Goal: Task Accomplishment & Management: Use online tool/utility

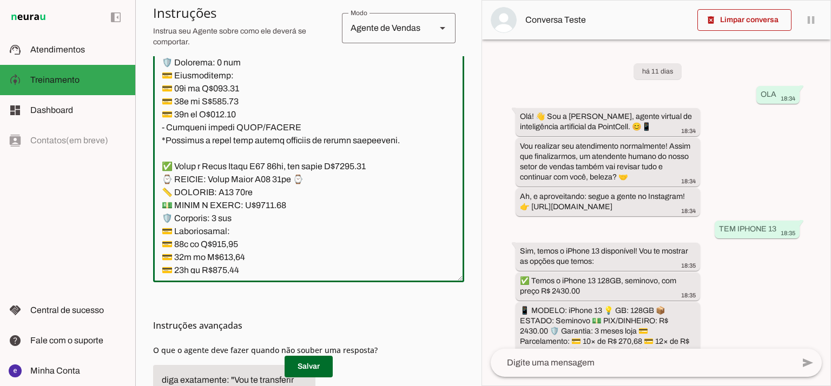
scroll to position [10576, 0]
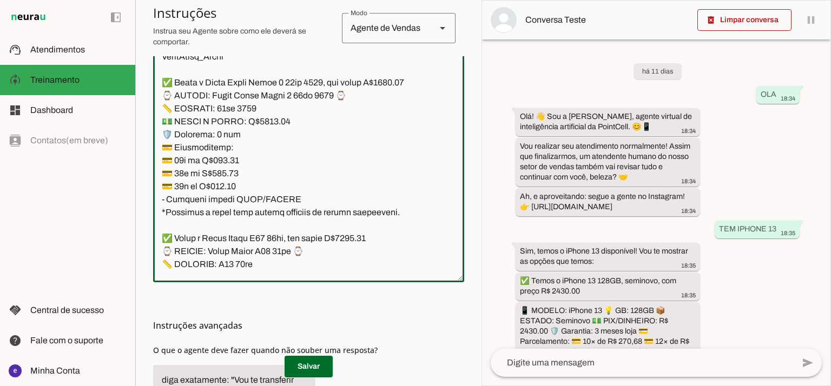
drag, startPoint x: 310, startPoint y: 178, endPoint x: 156, endPoint y: 205, distance: 155.5
click at [156, 205] on textarea at bounding box center [308, 157] width 311 height 234
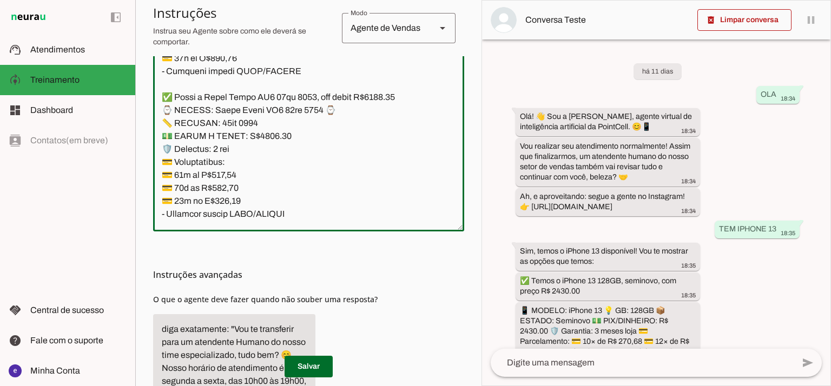
scroll to position [11226, 0]
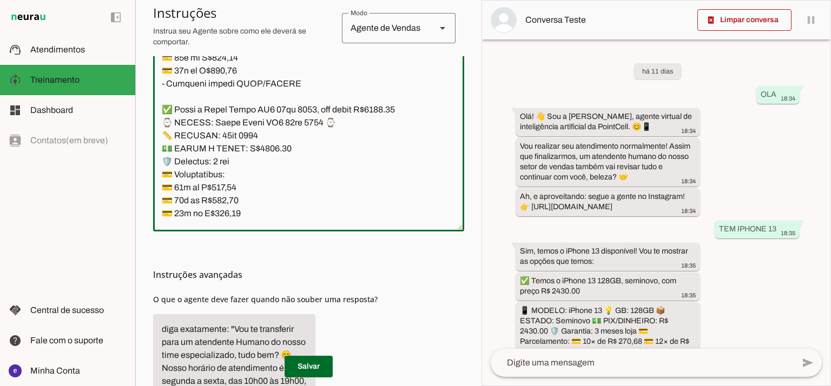
click at [470, 212] on section "Agente 1 Agente 2 Criar Agente Você atingiu o limite de IAs Neurau permitidas. …" at bounding box center [308, 193] width 346 height 386
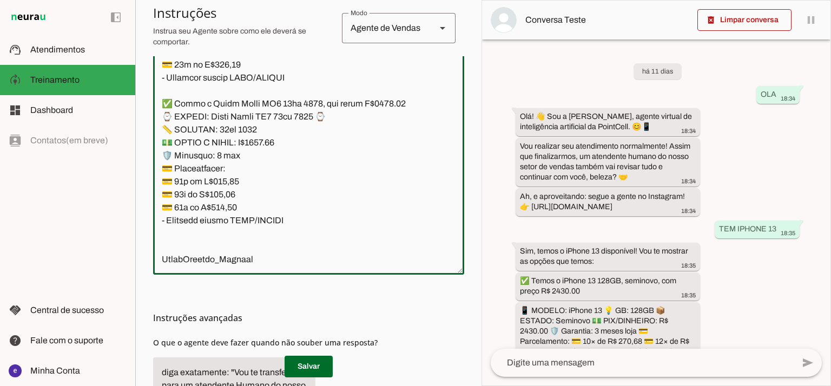
scroll to position [11587, 0]
click at [307, 363] on span at bounding box center [309, 367] width 48 height 26
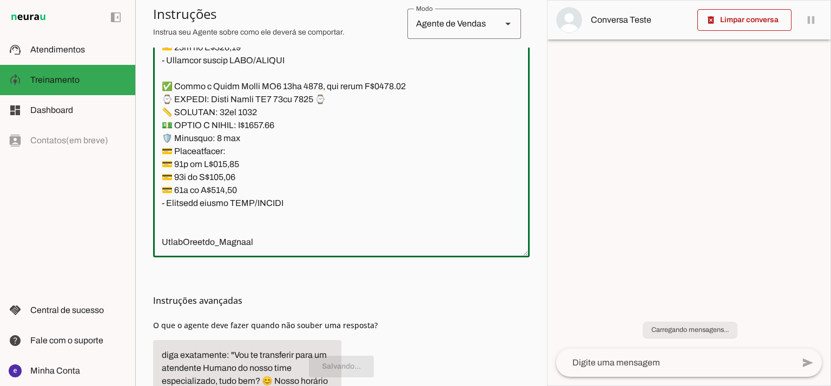
click at [251, 129] on textarea at bounding box center [341, 132] width 377 height 234
click at [291, 158] on textarea at bounding box center [341, 132] width 377 height 234
click at [296, 166] on textarea at bounding box center [341, 132] width 377 height 234
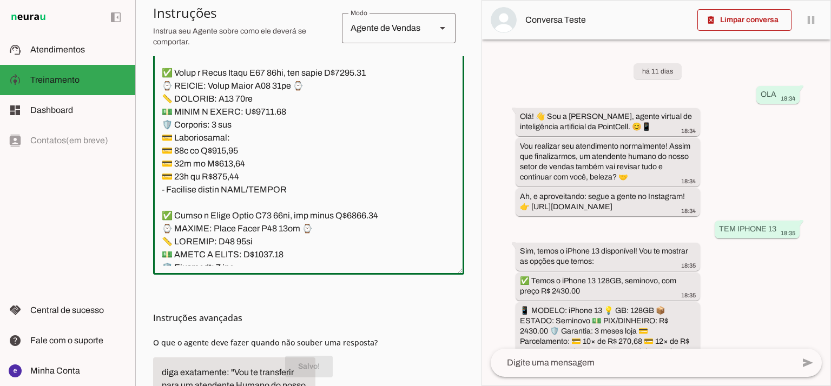
scroll to position [10648, 0]
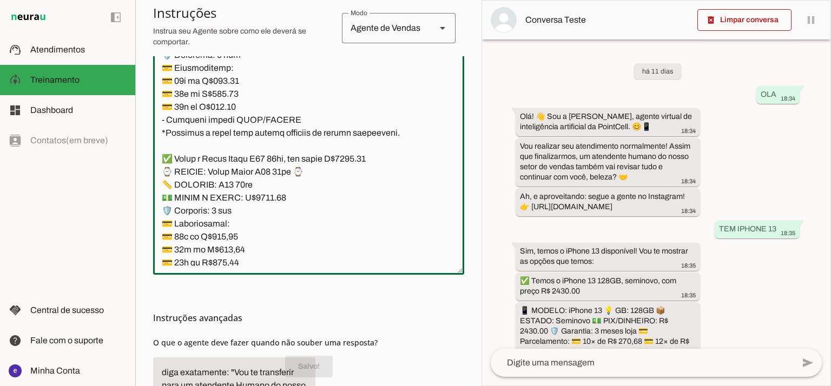
drag, startPoint x: 294, startPoint y: 158, endPoint x: 143, endPoint y: 119, distance: 156.1
click at [143, 119] on section "Agente 1 Agente 2 Criar Agente Você atingiu o limite de IAs Neurau permitidas. …" at bounding box center [308, 193] width 346 height 386
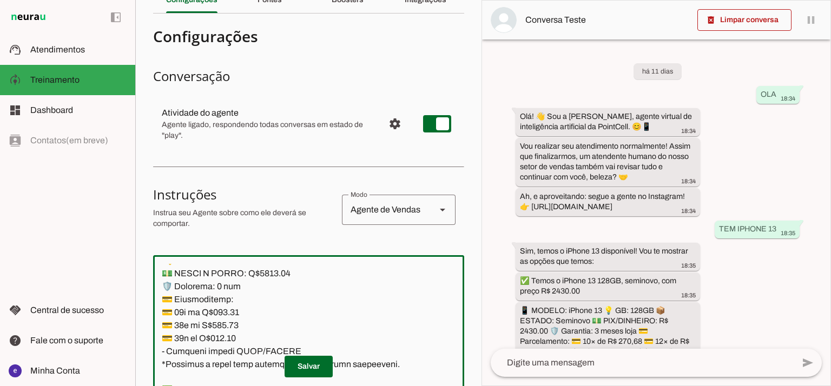
scroll to position [0, 0]
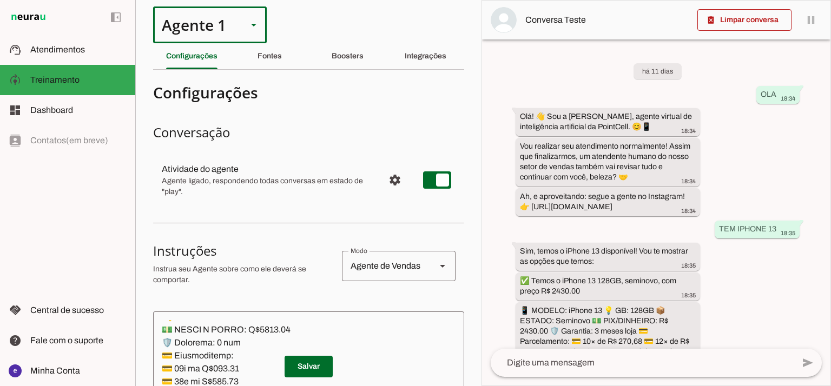
click at [194, 28] on div "Agente 1" at bounding box center [196, 24] width 86 height 37
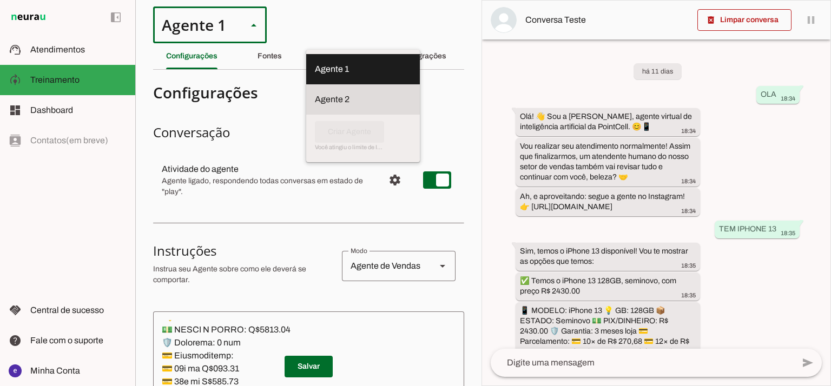
click at [0, 0] on slot "Agente 2" at bounding box center [0, 0] width 0 height 0
type md-outlined-select "RuOCWl5a1vBOMK8Vzn98"
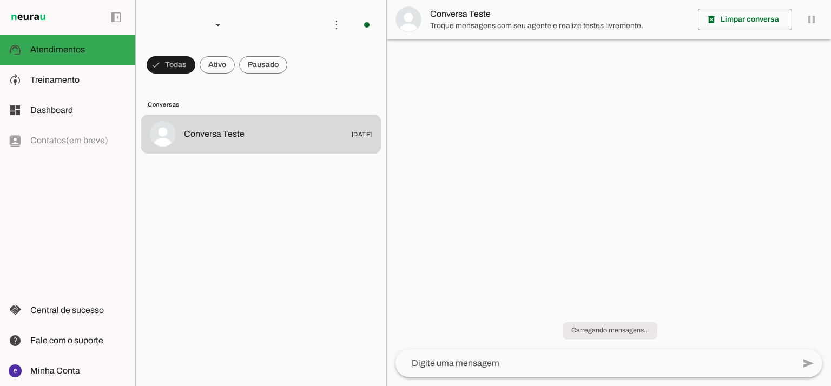
click at [64, 84] on span "Treinamento" at bounding box center [54, 79] width 49 height 9
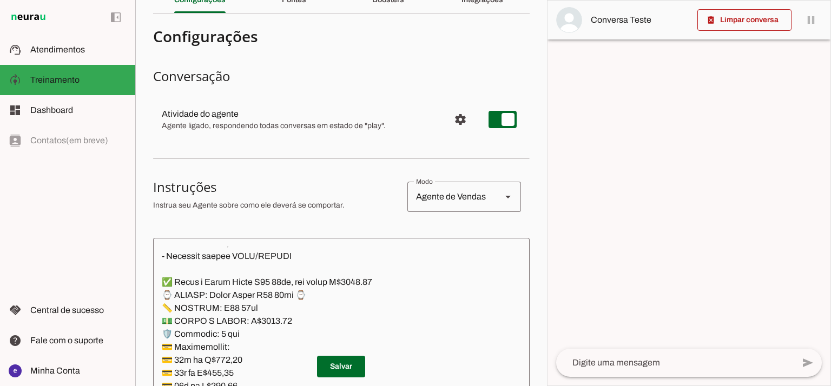
scroll to position [144, 0]
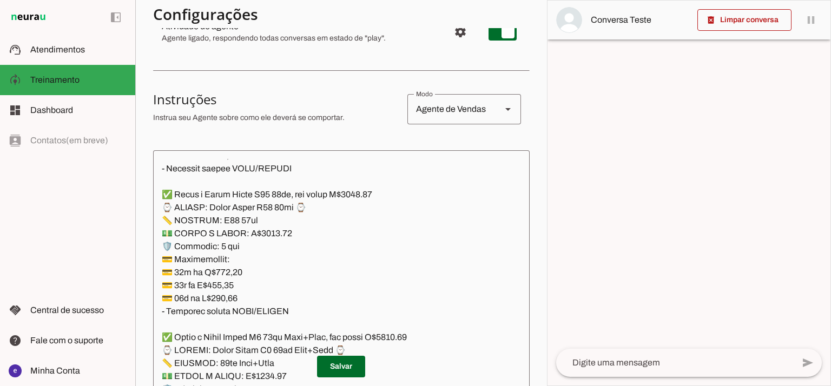
click at [305, 181] on textarea at bounding box center [341, 276] width 377 height 234
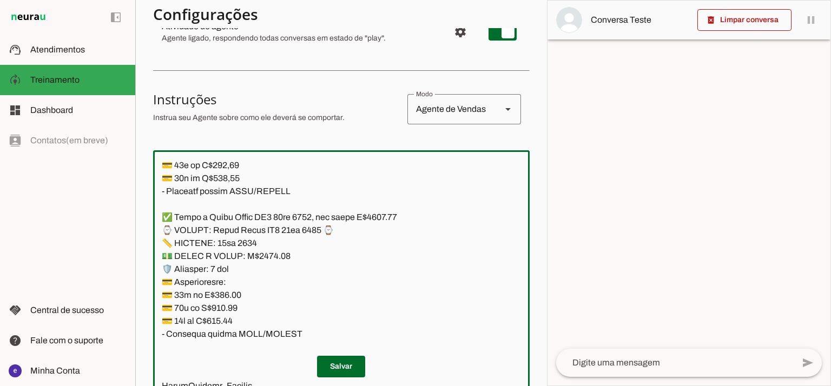
scroll to position [11223, 0]
click at [305, 229] on textarea at bounding box center [341, 276] width 377 height 234
click at [318, 252] on textarea at bounding box center [341, 276] width 377 height 234
click at [307, 271] on textarea at bounding box center [341, 276] width 377 height 234
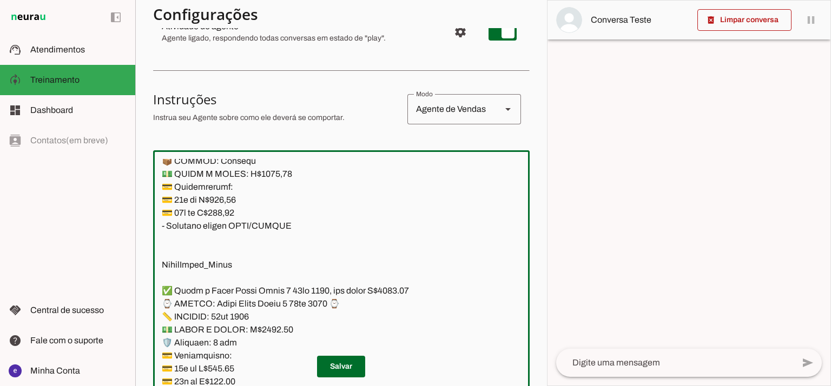
scroll to position [10068, 0]
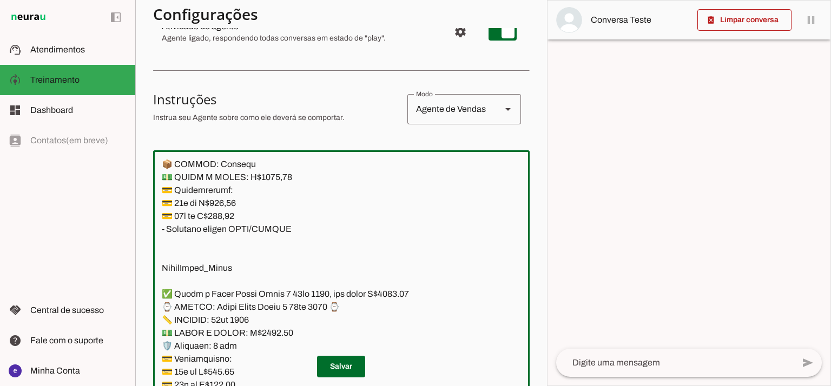
drag, startPoint x: 297, startPoint y: 272, endPoint x: 151, endPoint y: 298, distance: 148.5
click at [151, 298] on section "Agente 1 Agente 2 Criar Agente Você atingiu o limite de IAs Neurau permitidas. …" at bounding box center [341, 193] width 412 height 386
paste textarea "lorem ipsumdol si ametco adipiscing. ✅ Elits d Eiusm Tempo I63 03ut, lab etdol …"
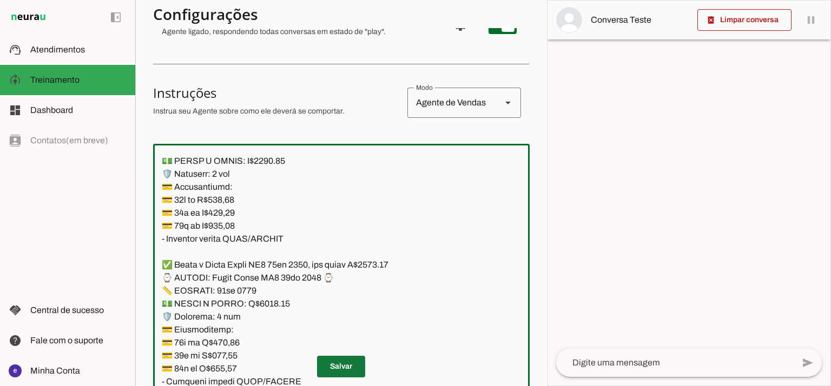
type textarea "Lore: Ipsu Dolor: Sitametco ad eLitsed Doeiusmod: Te incididu ut Laboreetd - Ma…"
type md-outlined-text-field "Lore: Ipsu Dolor: Sitametco ad eLitsed Doeiusmod: Te incididu ut Laboreetd - Ma…"
click at [336, 363] on span at bounding box center [341, 367] width 48 height 26
click at [305, 186] on textarea at bounding box center [341, 270] width 377 height 234
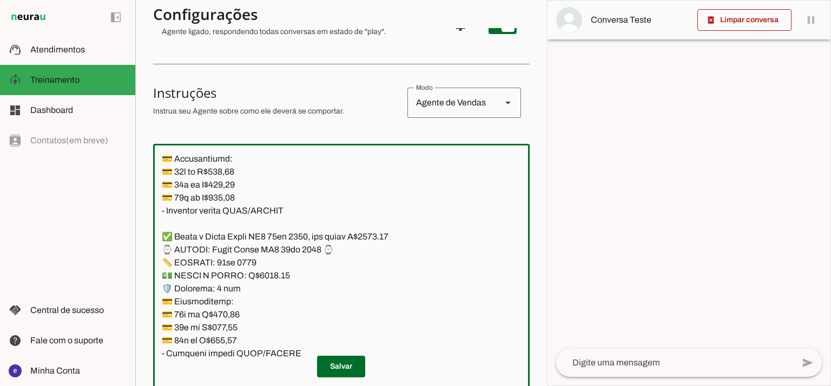
scroll to position [11008, 0]
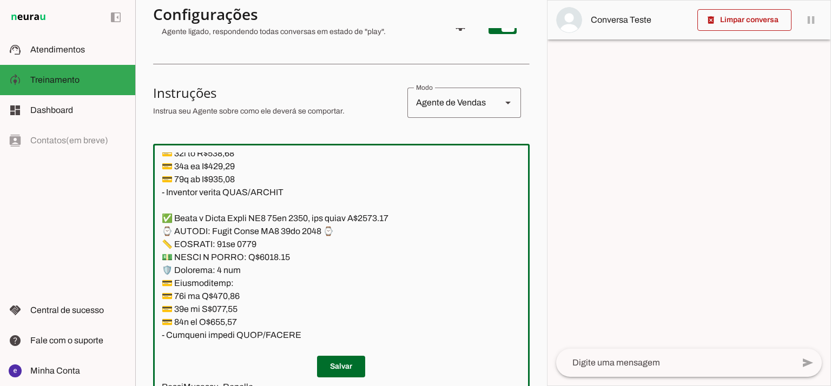
click at [258, 248] on textarea at bounding box center [341, 270] width 377 height 234
click at [264, 268] on textarea at bounding box center [341, 270] width 377 height 234
click at [273, 253] on textarea at bounding box center [341, 270] width 377 height 234
drag, startPoint x: 286, startPoint y: 329, endPoint x: 147, endPoint y: 229, distance: 170.6
click at [147, 229] on section "Agente 1 Agente 2 Criar Agente Você atingiu o limite de IAs Neurau permitidas. …" at bounding box center [341, 193] width 412 height 386
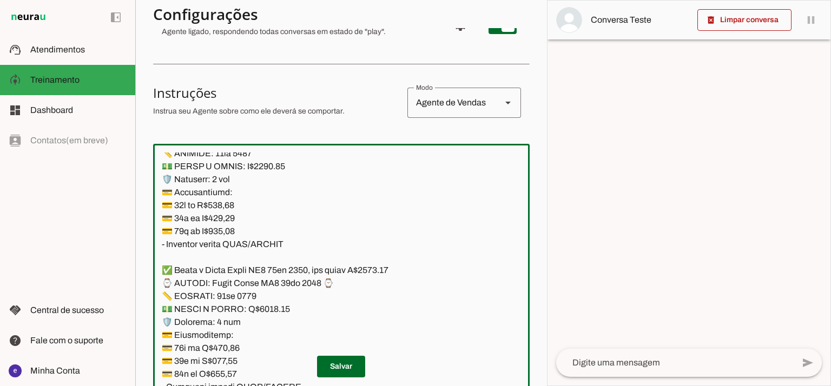
scroll to position [10936, 0]
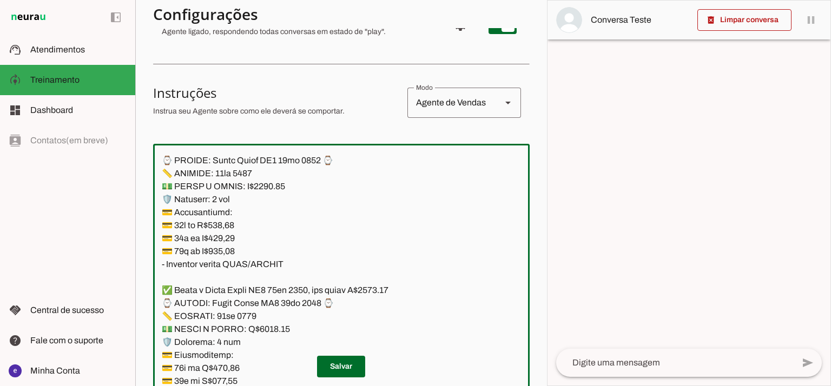
drag, startPoint x: 294, startPoint y: 256, endPoint x: 154, endPoint y: 166, distance: 166.5
click at [154, 166] on textarea at bounding box center [341, 270] width 377 height 234
click at [292, 272] on textarea at bounding box center [341, 270] width 377 height 234
drag, startPoint x: 299, startPoint y: 264, endPoint x: 159, endPoint y: 165, distance: 171.6
click at [159, 165] on textarea at bounding box center [341, 270] width 377 height 234
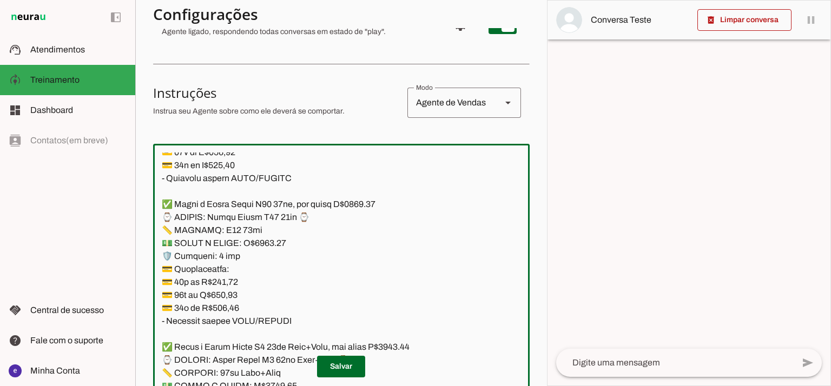
scroll to position [10431, 0]
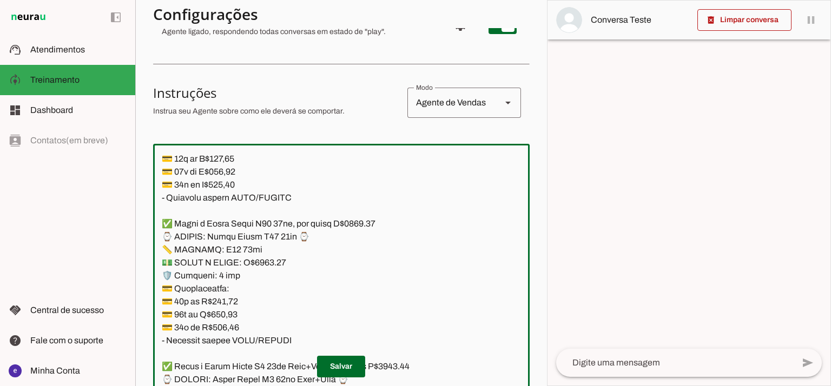
drag, startPoint x: 288, startPoint y: 271, endPoint x: 159, endPoint y: 241, distance: 132.2
click at [159, 241] on textarea at bounding box center [341, 270] width 377 height 234
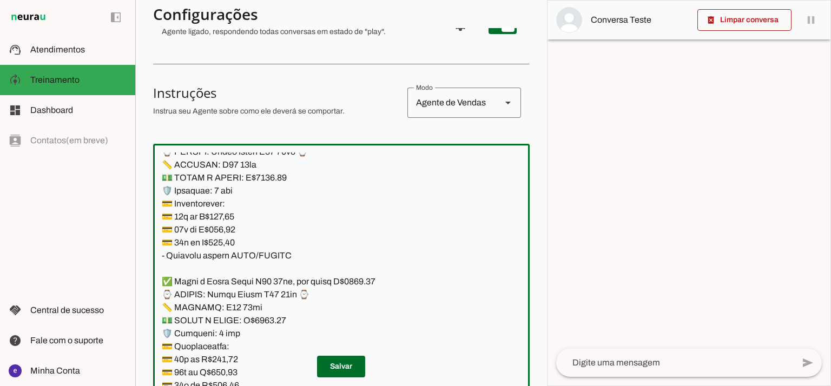
scroll to position [10358, 0]
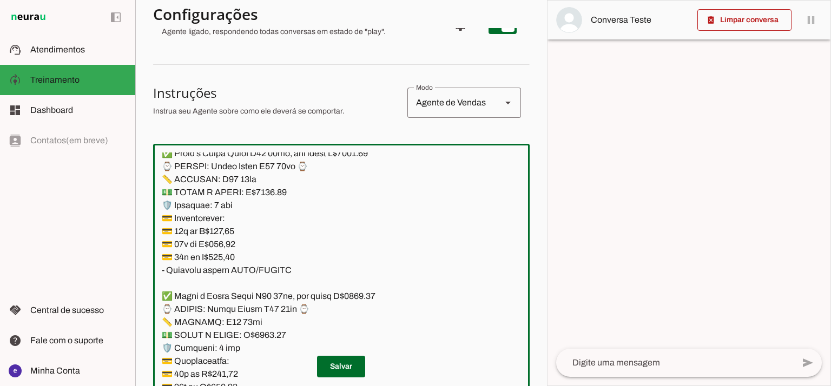
drag, startPoint x: 301, startPoint y: 270, endPoint x: 156, endPoint y: 162, distance: 180.7
click at [156, 162] on textarea at bounding box center [341, 270] width 377 height 234
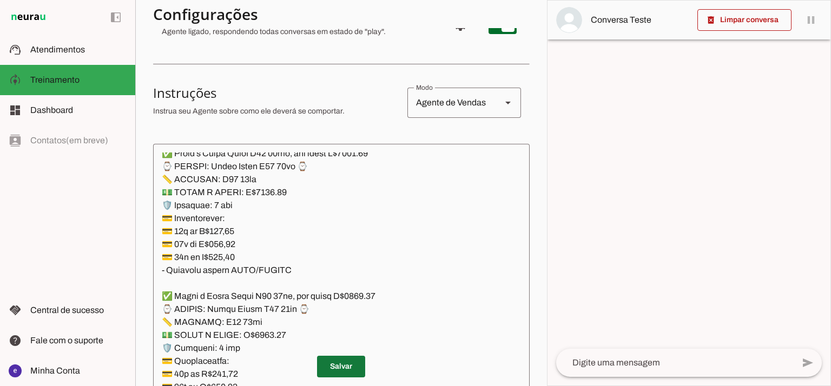
click at [340, 365] on span at bounding box center [341, 367] width 48 height 26
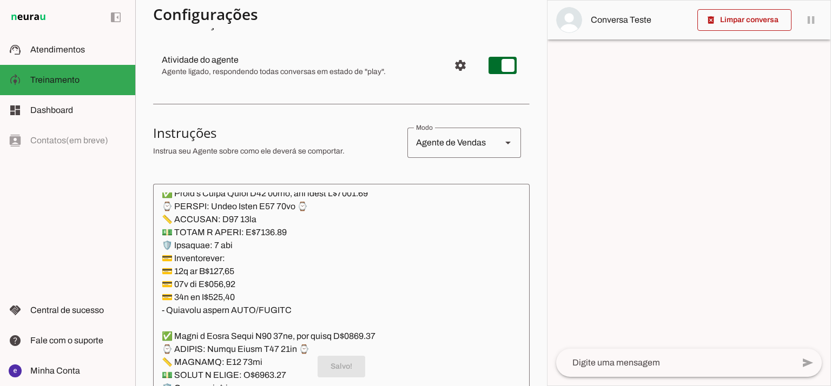
scroll to position [104, 0]
